Goal: Task Accomplishment & Management: Use online tool/utility

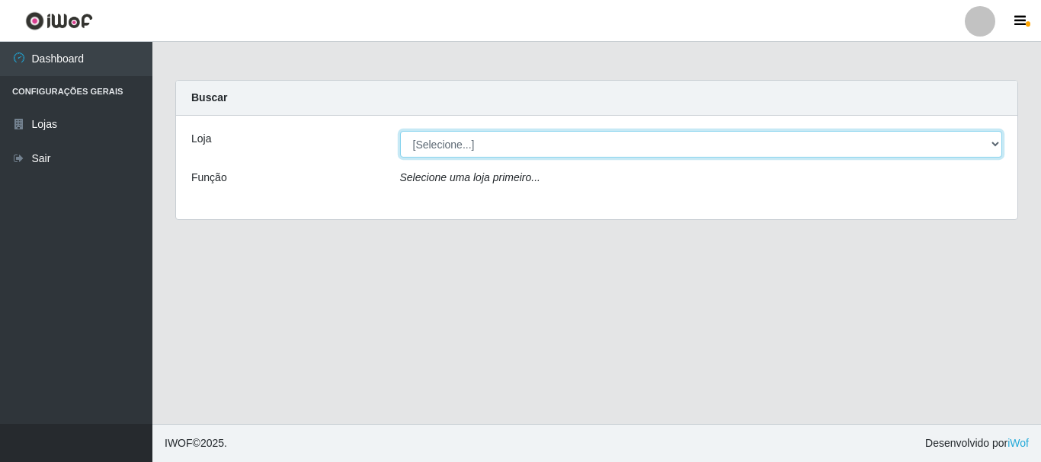
click at [446, 145] on select "[Selecione...] [GEOGRAPHIC_DATA] [GEOGRAPHIC_DATA]" at bounding box center [701, 144] width 603 height 27
select select "64"
click at [400, 131] on select "[Selecione...] [GEOGRAPHIC_DATA] [GEOGRAPHIC_DATA]" at bounding box center [701, 144] width 603 height 27
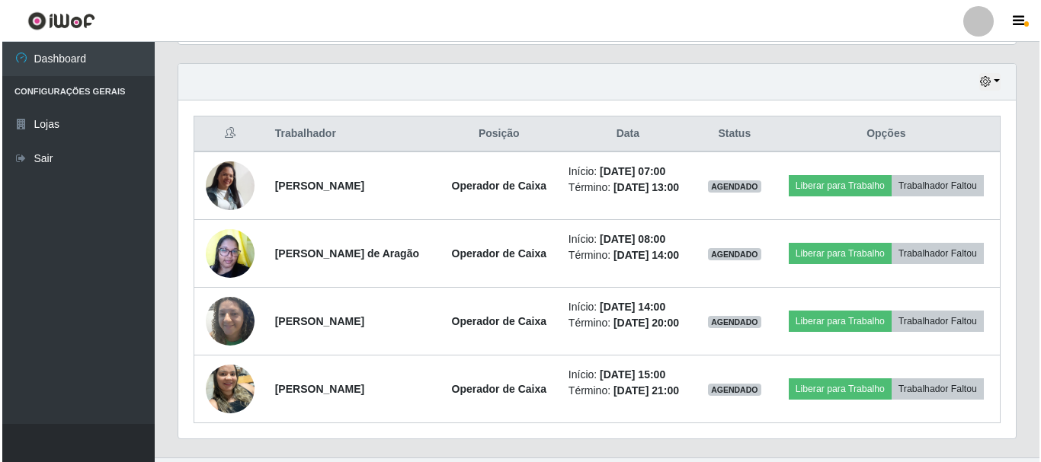
scroll to position [533, 0]
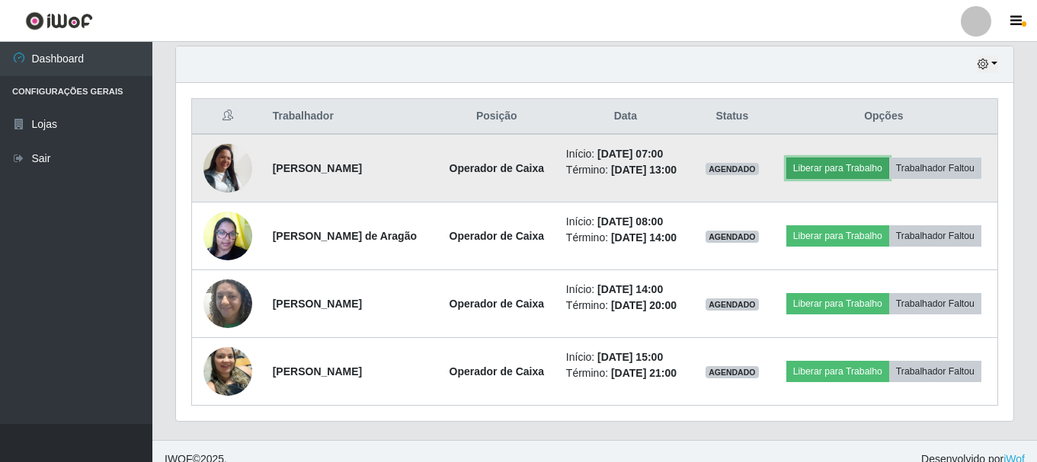
click at [829, 169] on button "Liberar para Trabalho" at bounding box center [837, 168] width 103 height 21
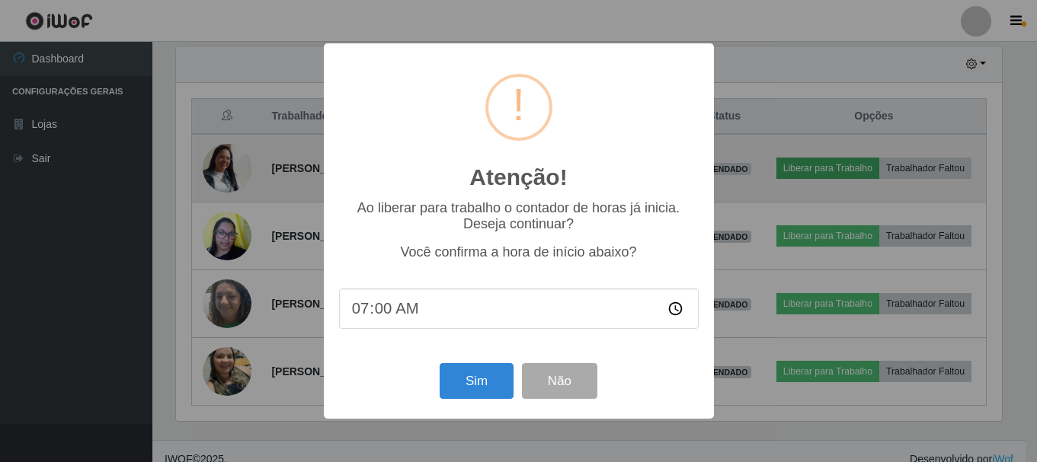
scroll to position [316, 830]
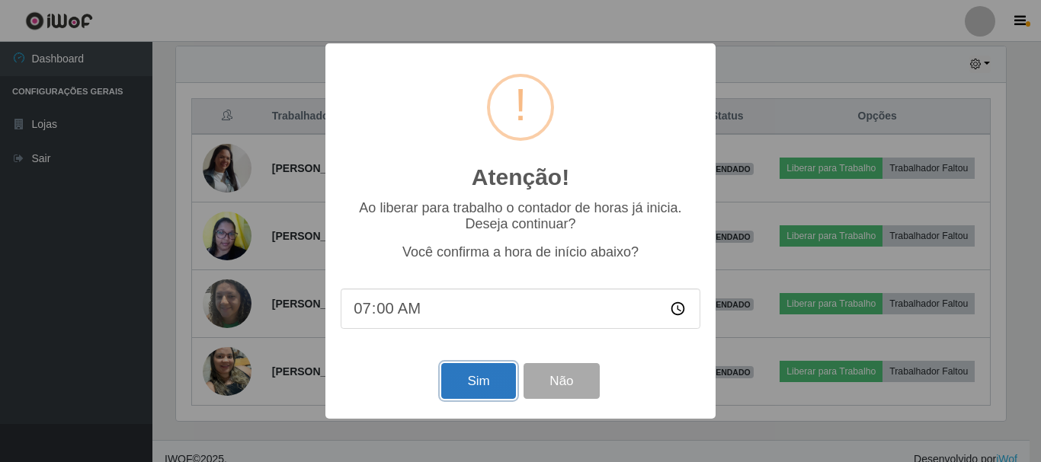
click at [501, 370] on button "Sim" at bounding box center [478, 381] width 74 height 36
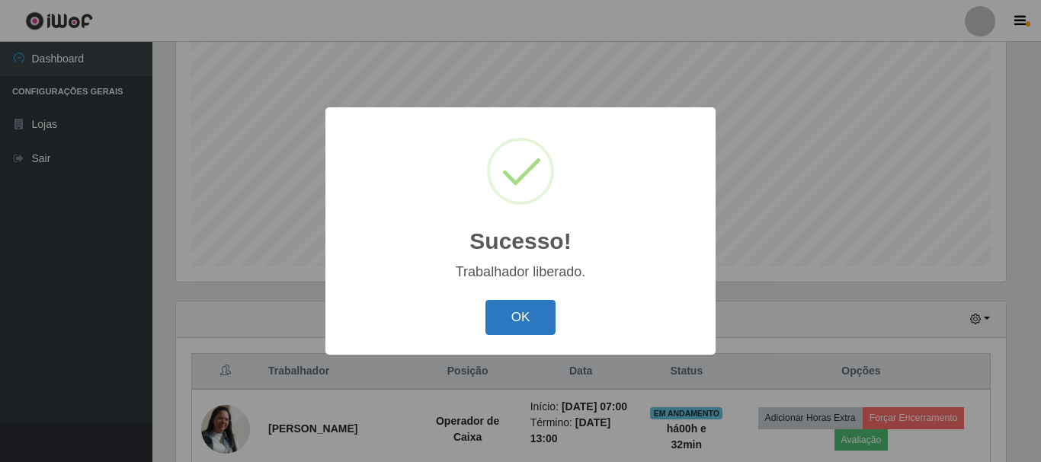
click at [522, 325] on button "OK" at bounding box center [520, 318] width 71 height 36
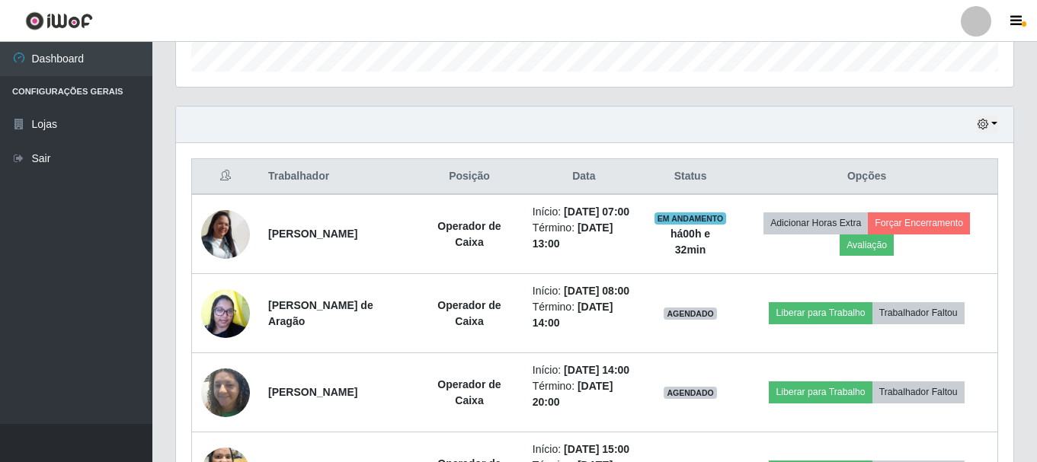
scroll to position [507, 0]
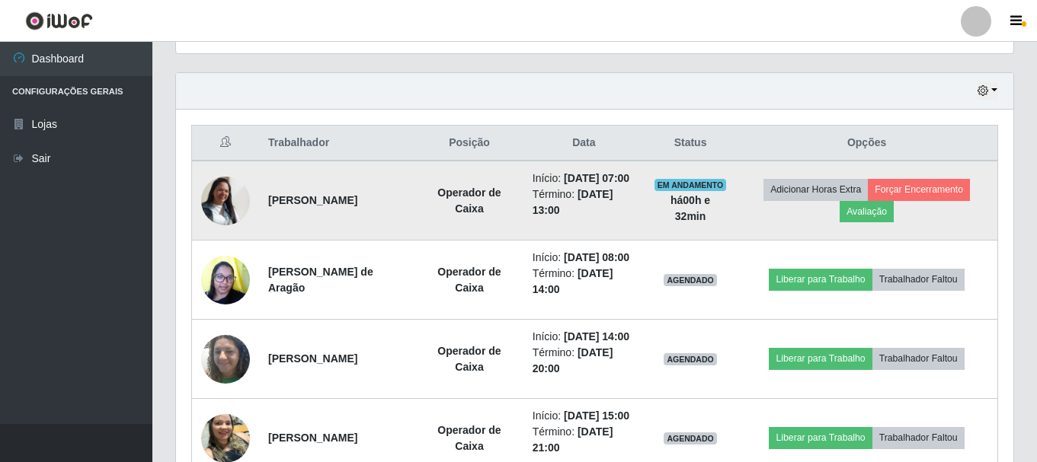
drag, startPoint x: 265, startPoint y: 203, endPoint x: 385, endPoint y: 224, distance: 121.4
click at [385, 224] on td "[PERSON_NAME]" at bounding box center [337, 201] width 156 height 80
copy strong "[PERSON_NAME]"
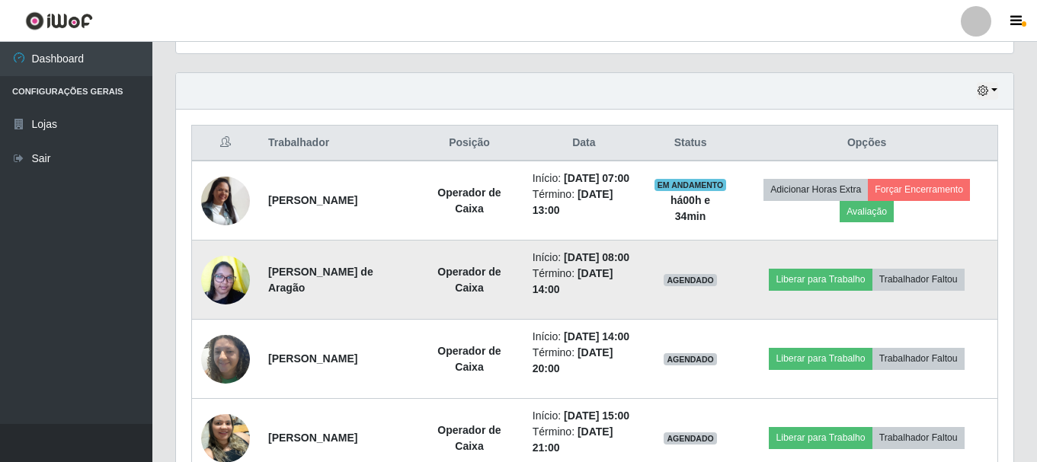
drag, startPoint x: 267, startPoint y: 296, endPoint x: 411, endPoint y: 305, distance: 145.0
click at [411, 305] on td "[PERSON_NAME] de Aragão" at bounding box center [337, 280] width 156 height 79
copy strong "[PERSON_NAME] de Aragão"
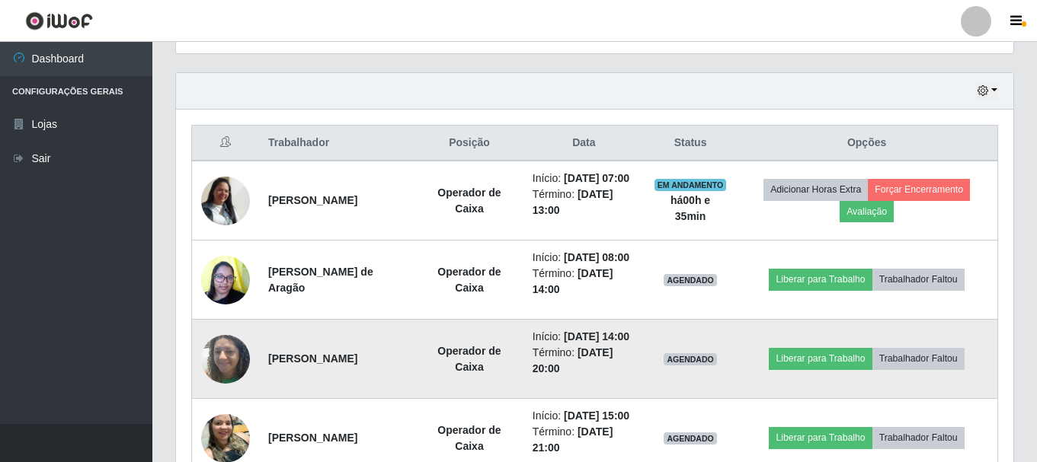
drag, startPoint x: 266, startPoint y: 401, endPoint x: 398, endPoint y: 404, distance: 131.8
click at [398, 399] on td "[PERSON_NAME]" at bounding box center [337, 359] width 156 height 79
copy strong "[PERSON_NAME]"
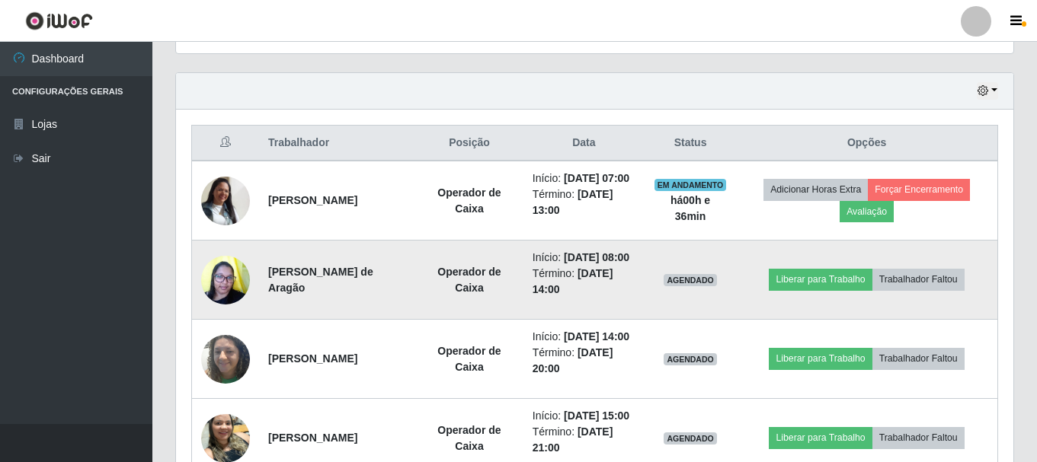
scroll to position [659, 0]
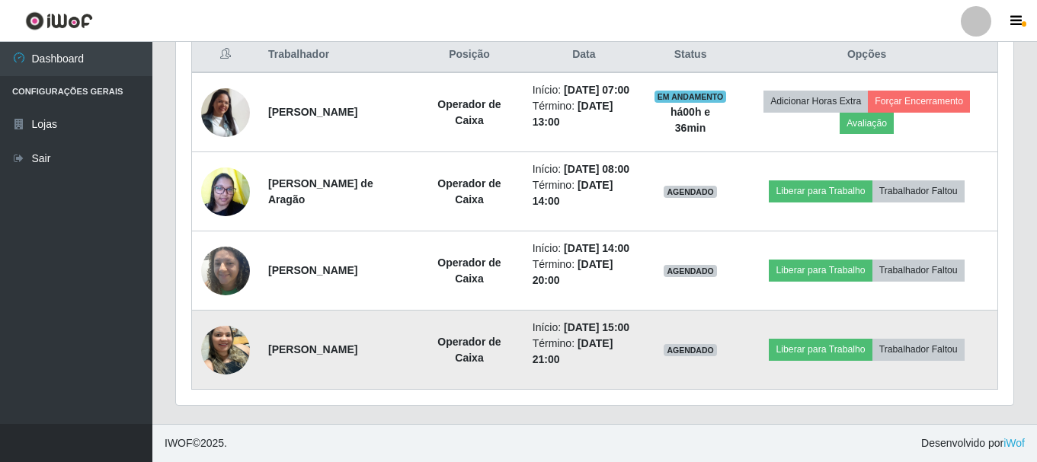
drag, startPoint x: 264, startPoint y: 343, endPoint x: 407, endPoint y: 350, distance: 142.6
click at [407, 350] on td "[PERSON_NAME]" at bounding box center [337, 350] width 156 height 79
click at [339, 347] on strong "[PERSON_NAME]" at bounding box center [312, 350] width 89 height 12
click at [342, 345] on strong "[PERSON_NAME]" at bounding box center [312, 350] width 89 height 12
drag, startPoint x: 263, startPoint y: 335, endPoint x: 402, endPoint y: 344, distance: 139.7
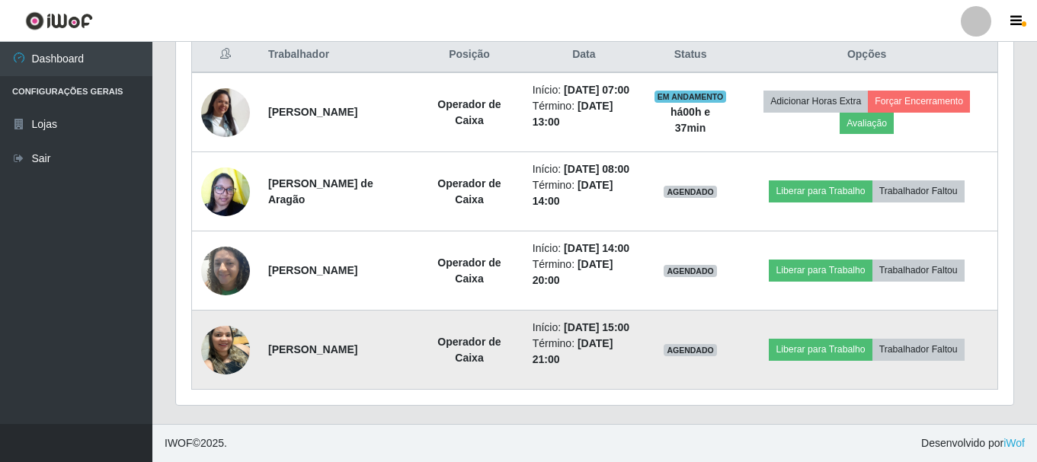
click at [402, 344] on td "[PERSON_NAME]" at bounding box center [337, 350] width 156 height 79
copy strong "[PERSON_NAME]"
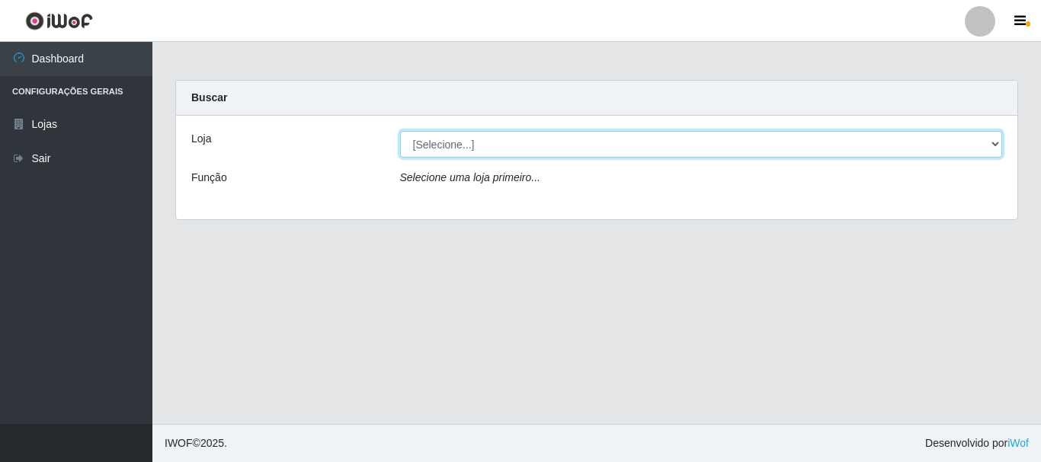
drag, startPoint x: 989, startPoint y: 139, endPoint x: 979, endPoint y: 139, distance: 9.9
click at [989, 139] on select "[Selecione...] [GEOGRAPHIC_DATA] [GEOGRAPHIC_DATA]" at bounding box center [701, 144] width 603 height 27
select select "64"
click at [400, 131] on select "[Selecione...] [GEOGRAPHIC_DATA] [GEOGRAPHIC_DATA]" at bounding box center [701, 144] width 603 height 27
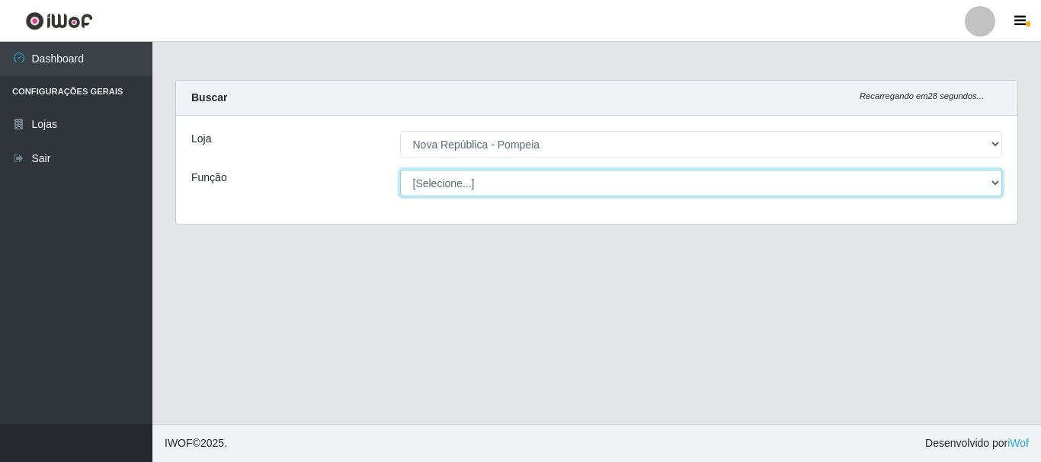
click at [995, 182] on select "[Selecione...] Balconista Operador de Caixa Recepcionista Repositor" at bounding box center [701, 183] width 603 height 27
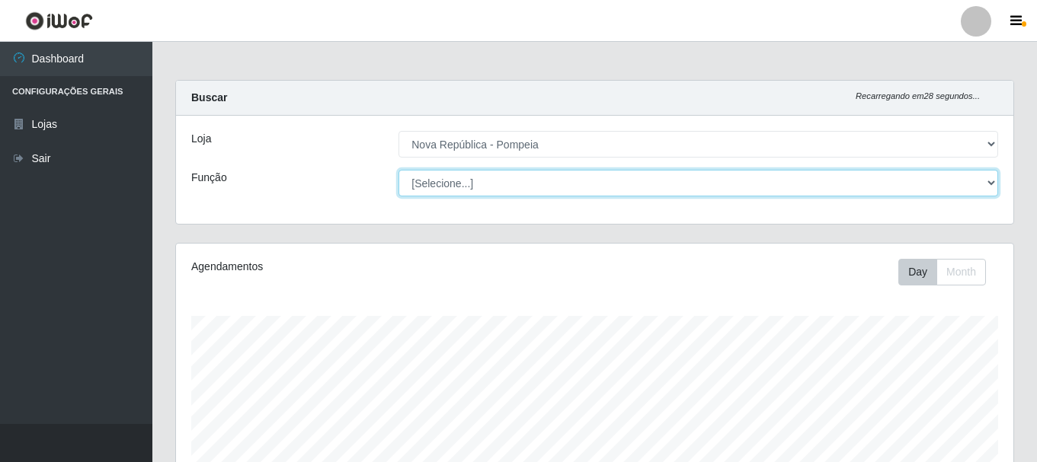
scroll to position [316, 837]
select select "22"
click at [398, 170] on select "[Selecione...] Balconista Operador de Caixa Recepcionista Repositor" at bounding box center [698, 183] width 600 height 27
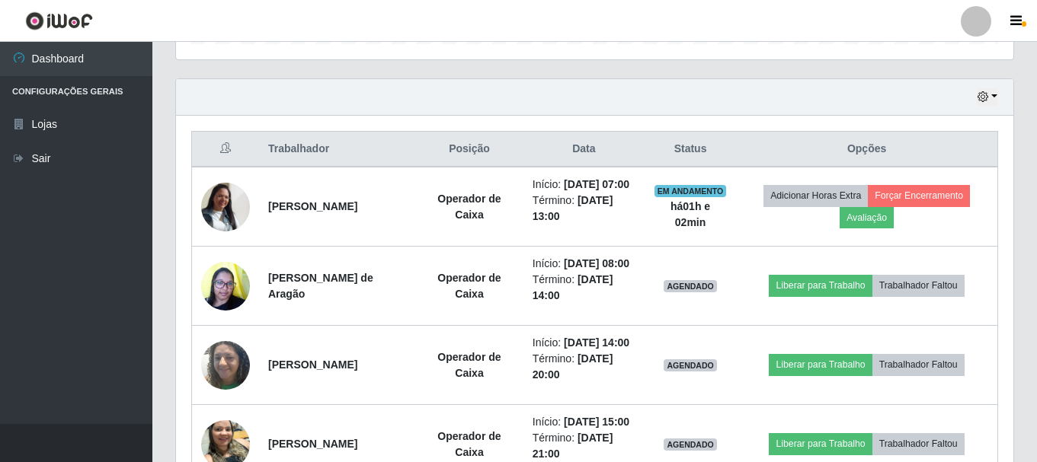
scroll to position [511, 0]
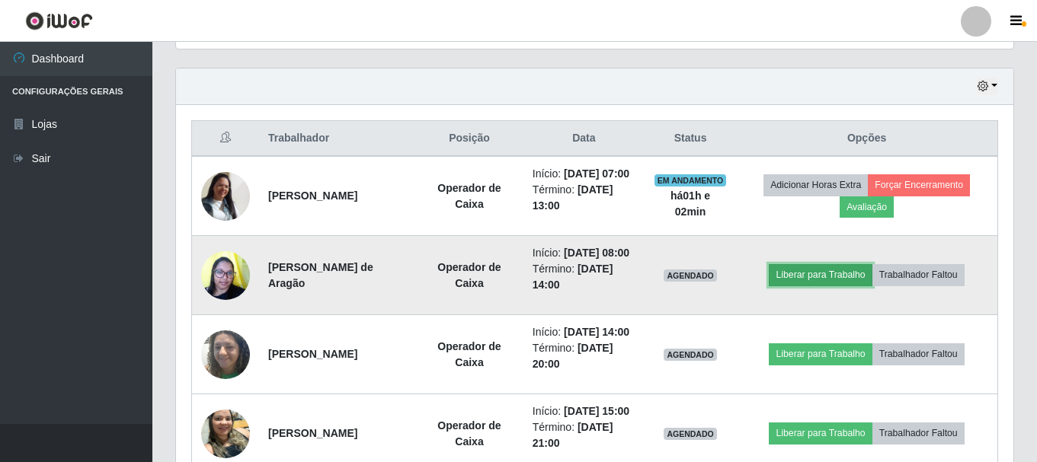
click at [843, 286] on button "Liberar para Trabalho" at bounding box center [820, 274] width 103 height 21
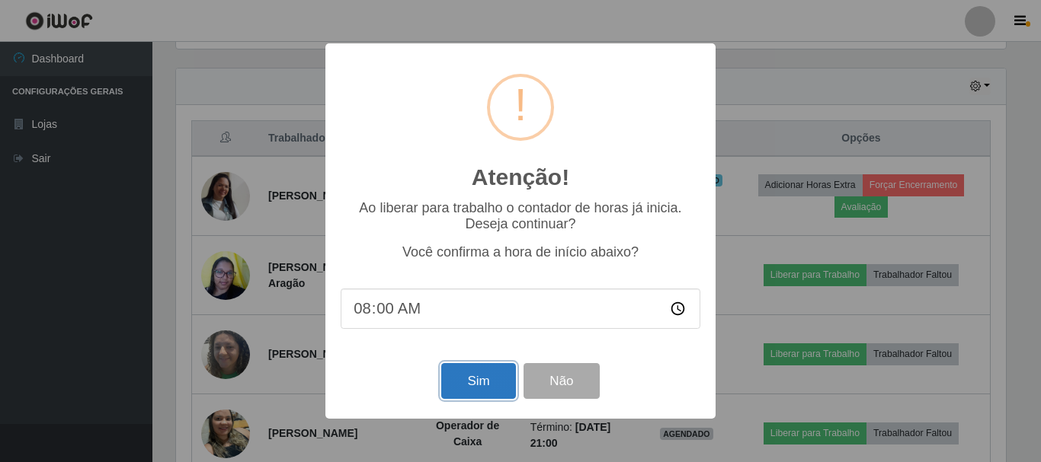
click at [488, 387] on button "Sim" at bounding box center [478, 381] width 74 height 36
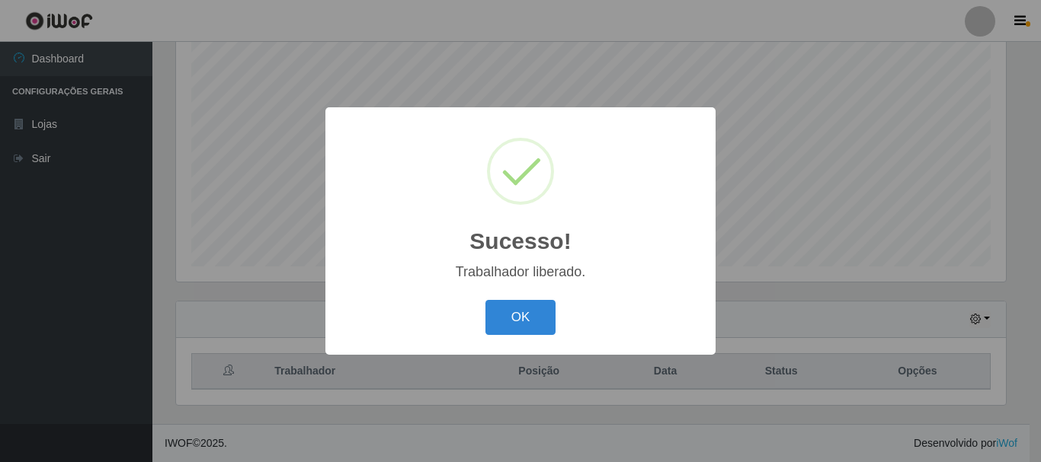
click at [534, 315] on button "OK" at bounding box center [520, 318] width 71 height 36
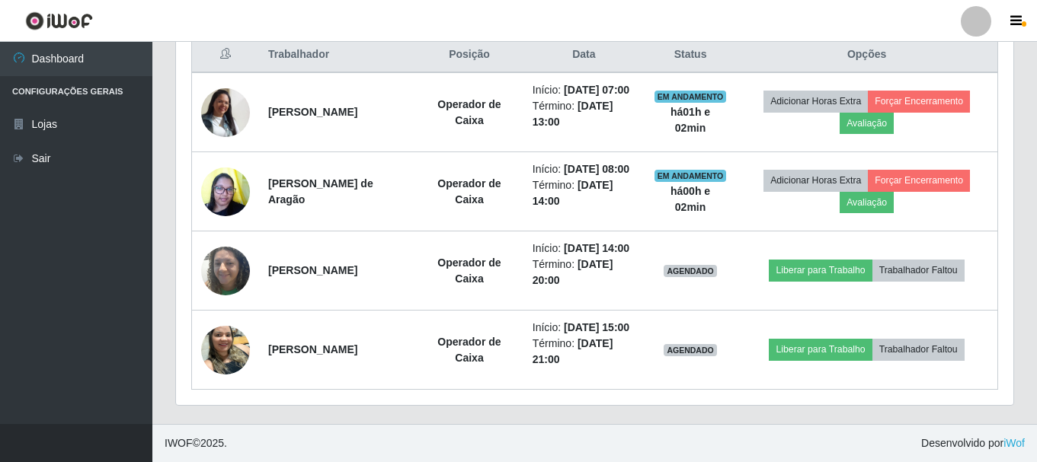
scroll to position [659, 0]
